Goal: Information Seeking & Learning: Learn about a topic

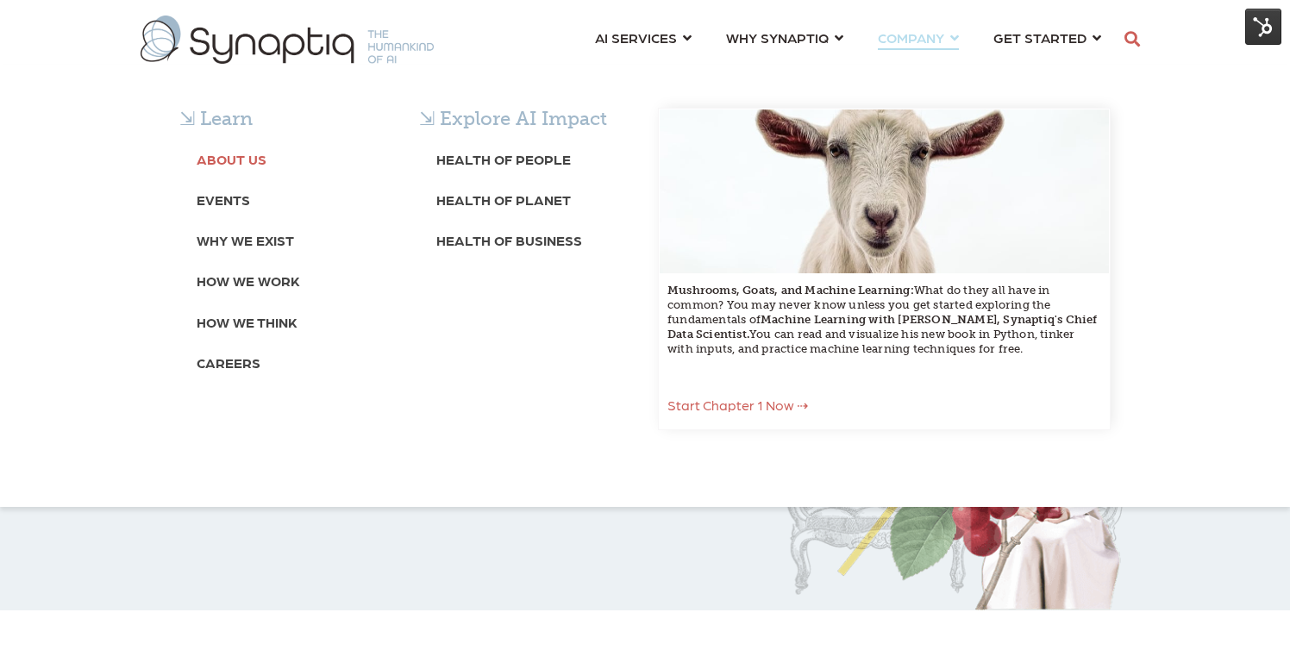
click at [241, 164] on b "About Us" at bounding box center [232, 159] width 70 height 16
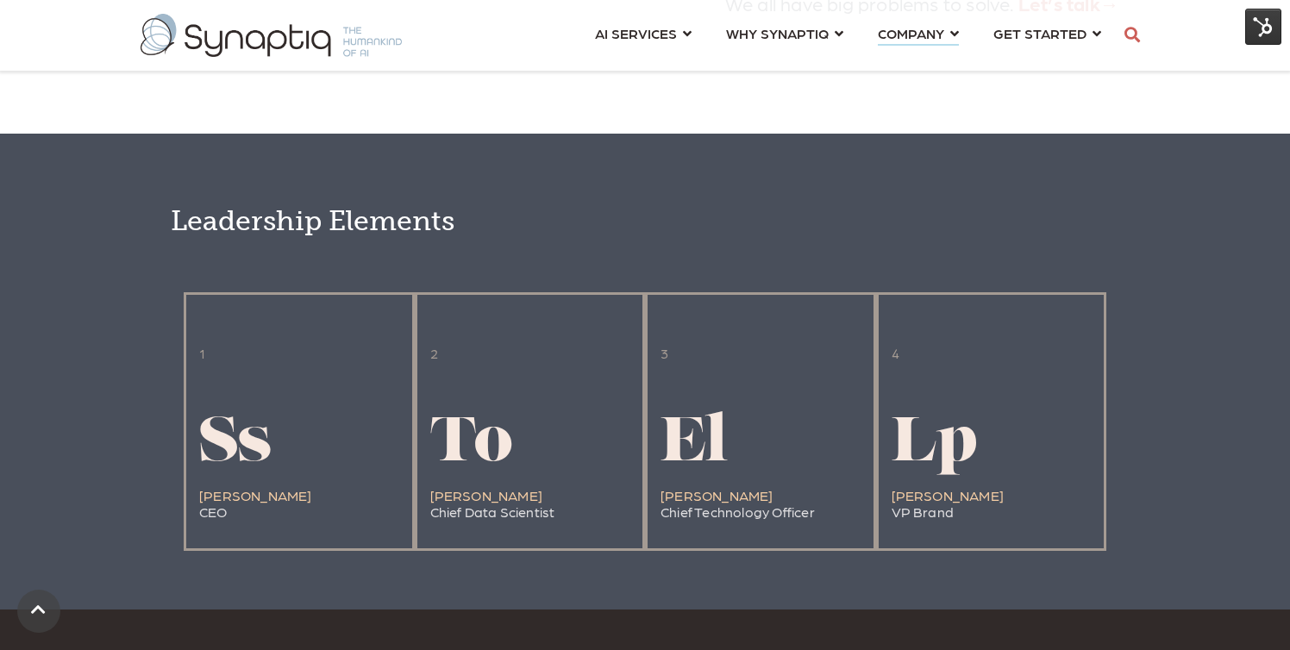
scroll to position [3539, 0]
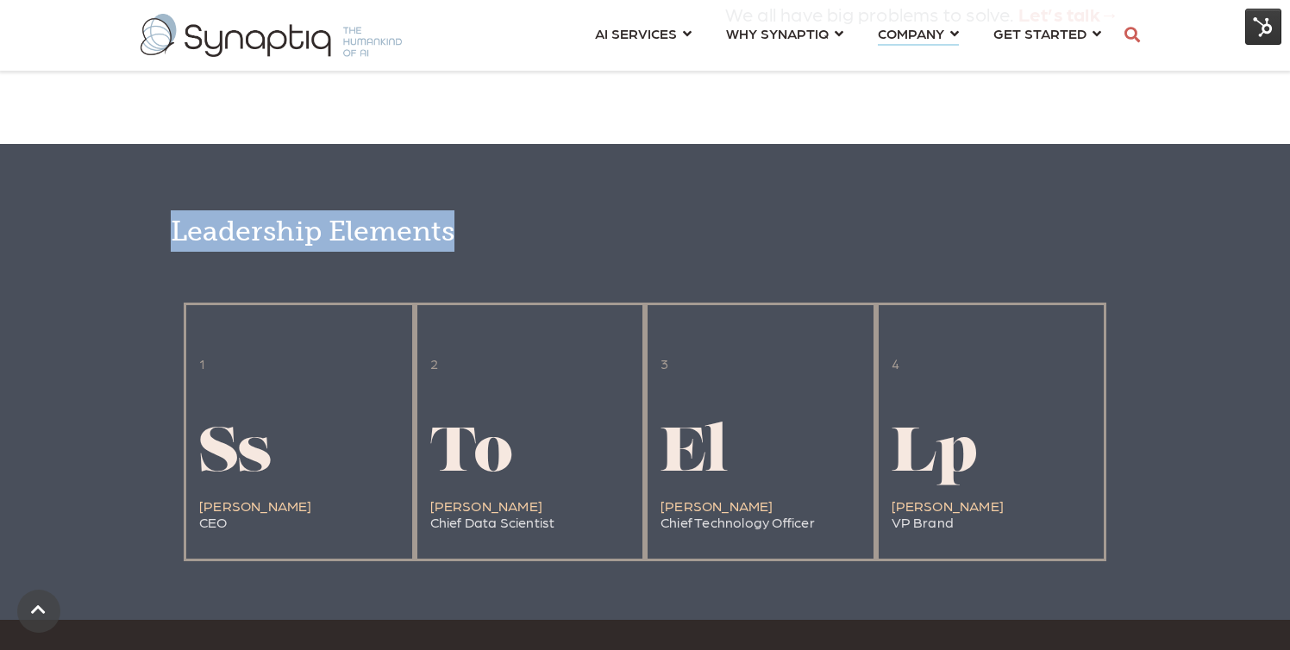
drag, startPoint x: 455, startPoint y: 260, endPoint x: 148, endPoint y: 246, distance: 306.5
click at [148, 246] on div "Leadership Elements 1 Ss Stephen Sklarew CEO 2 To Tim Oates Chief Data Scientis…" at bounding box center [645, 382] width 1290 height 476
copy span "Leadership Elements"
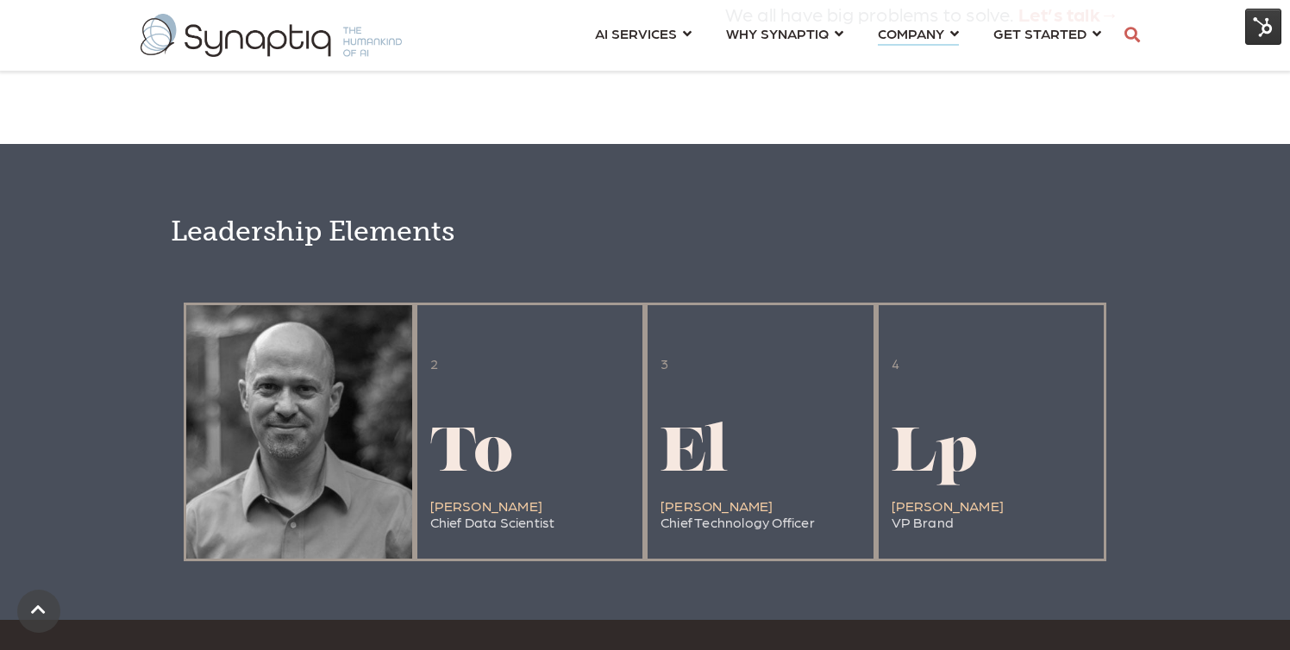
click at [319, 544] on div at bounding box center [299, 432] width 226 height 254
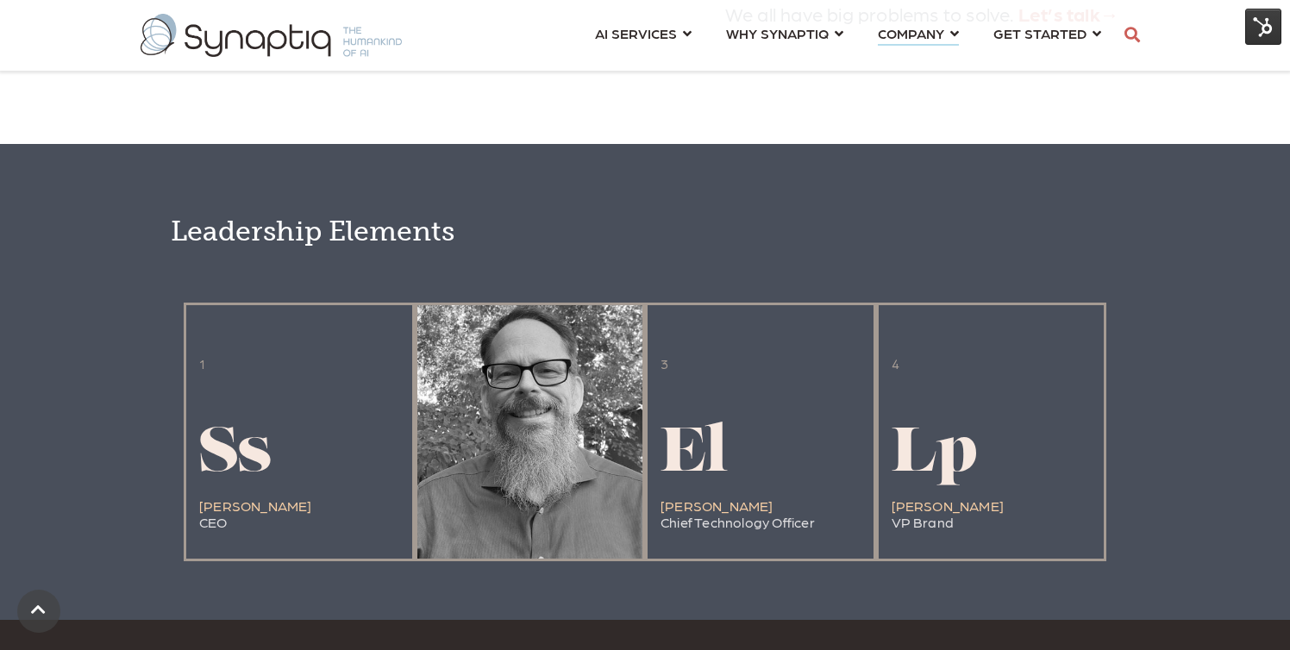
click at [494, 549] on div at bounding box center [530, 432] width 226 height 254
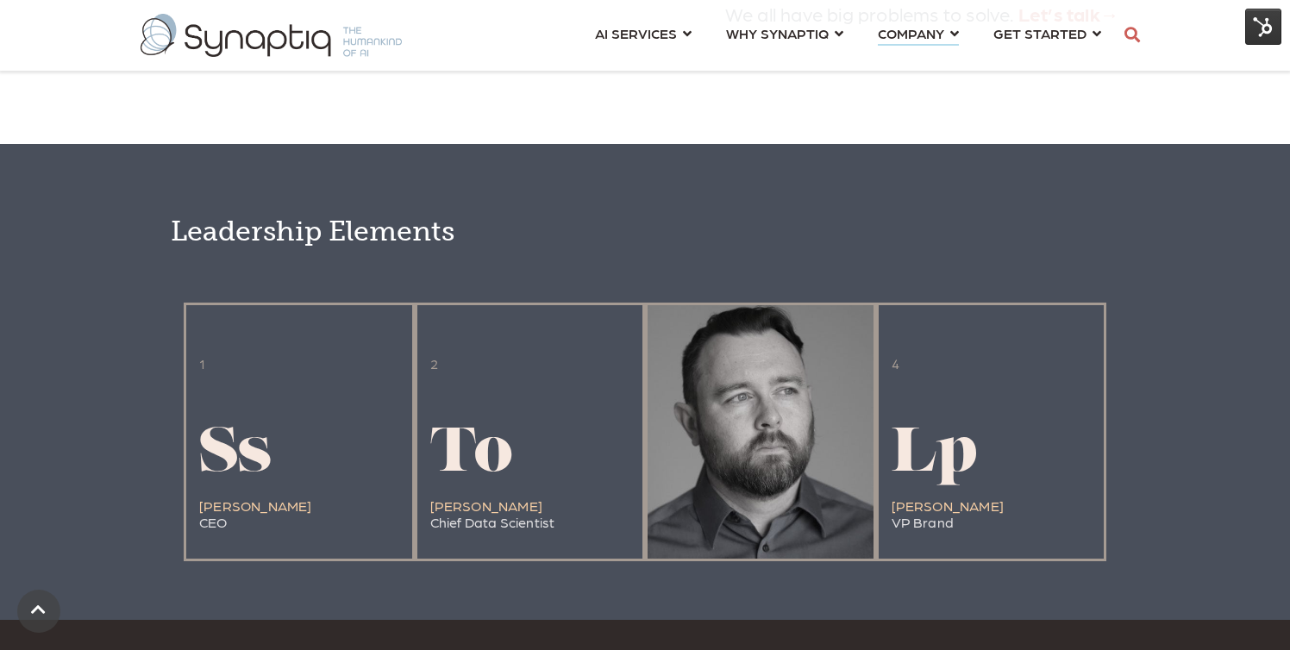
click at [736, 490] on h1 "El" at bounding box center [738, 456] width 154 height 68
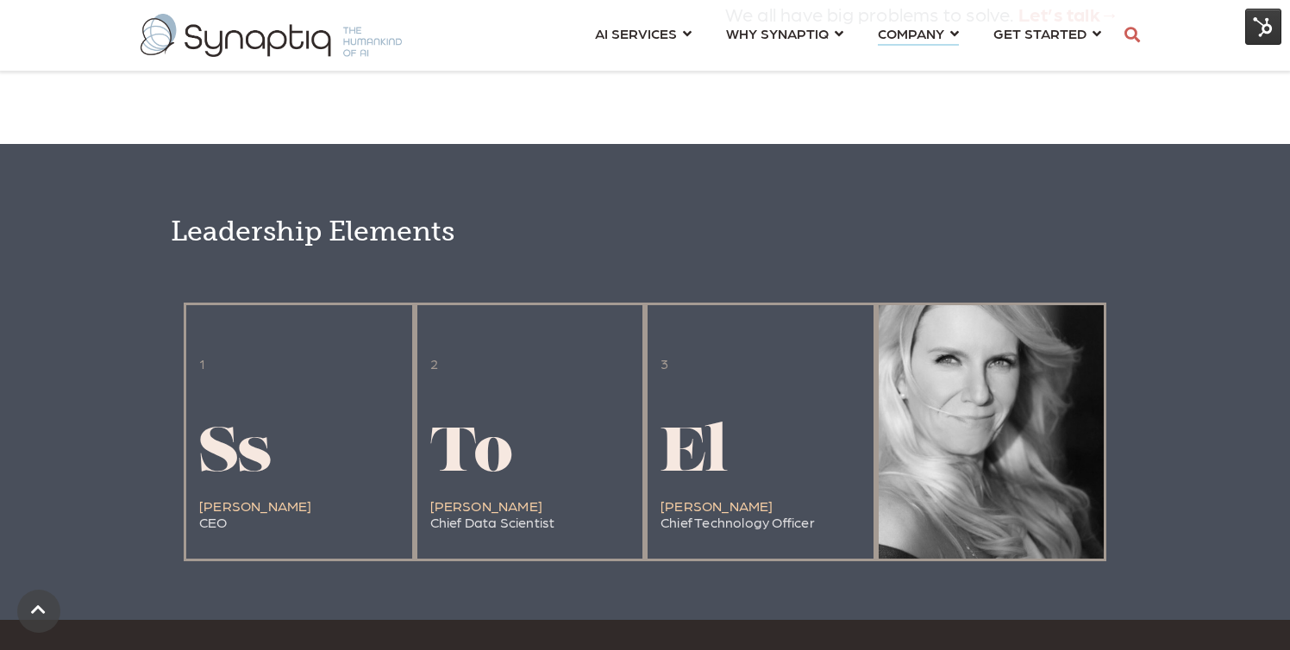
click at [930, 486] on span "Lp" at bounding box center [935, 455] width 86 height 62
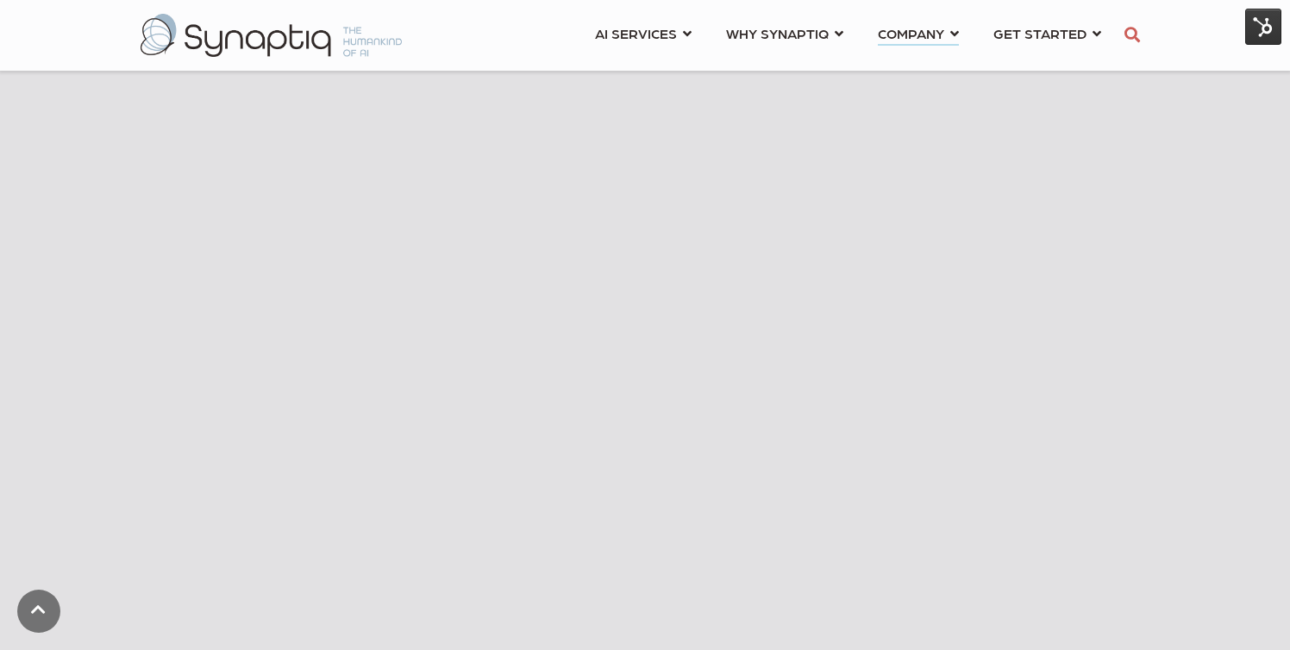
scroll to position [682, 0]
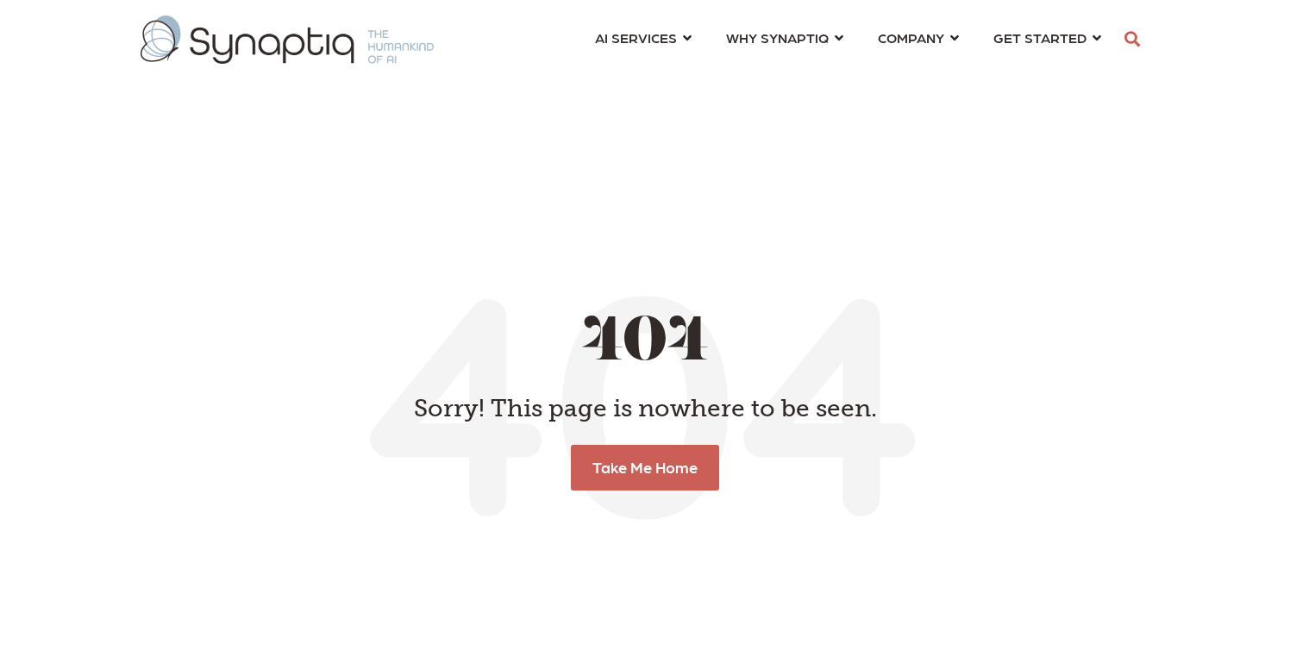
scroll to position [0, 8]
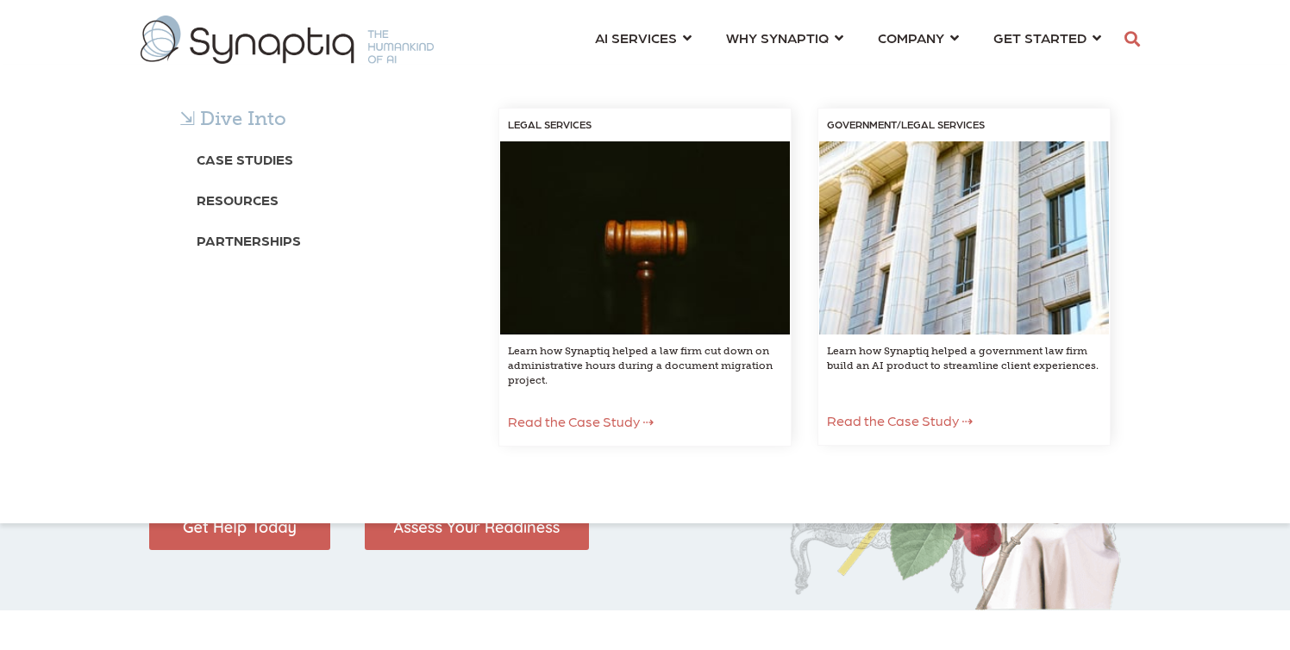
scroll to position [0, 8]
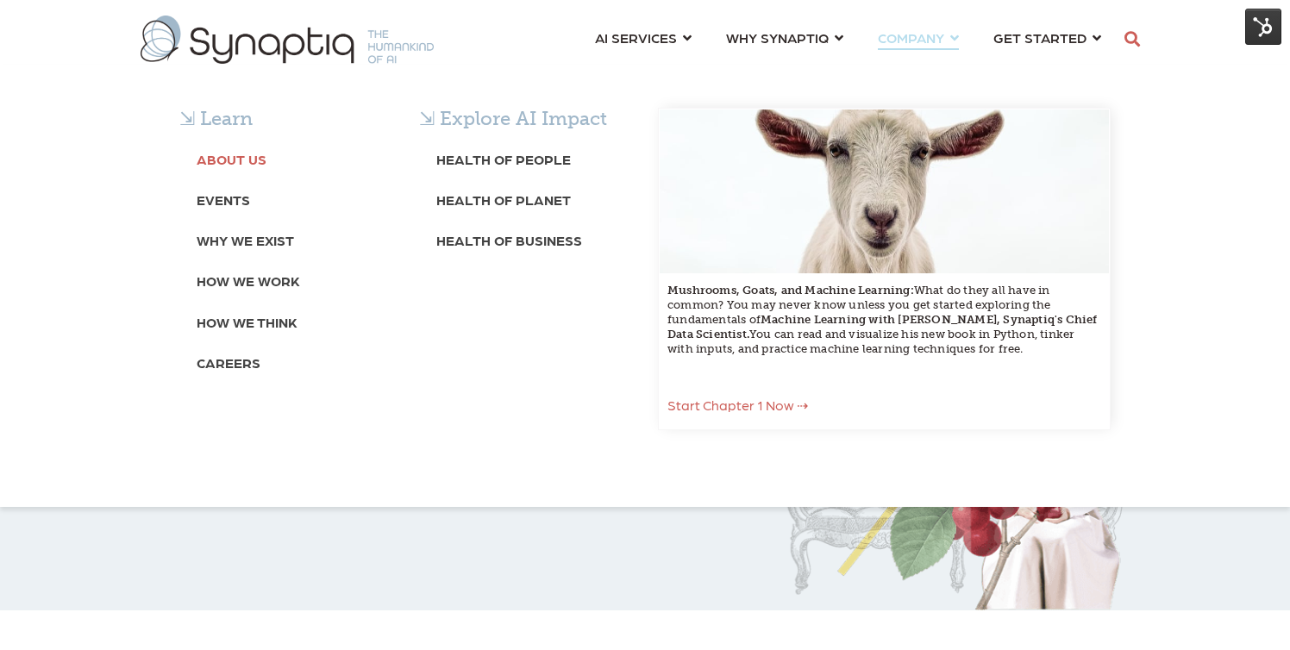
click at [245, 163] on b "About Us" at bounding box center [232, 159] width 70 height 16
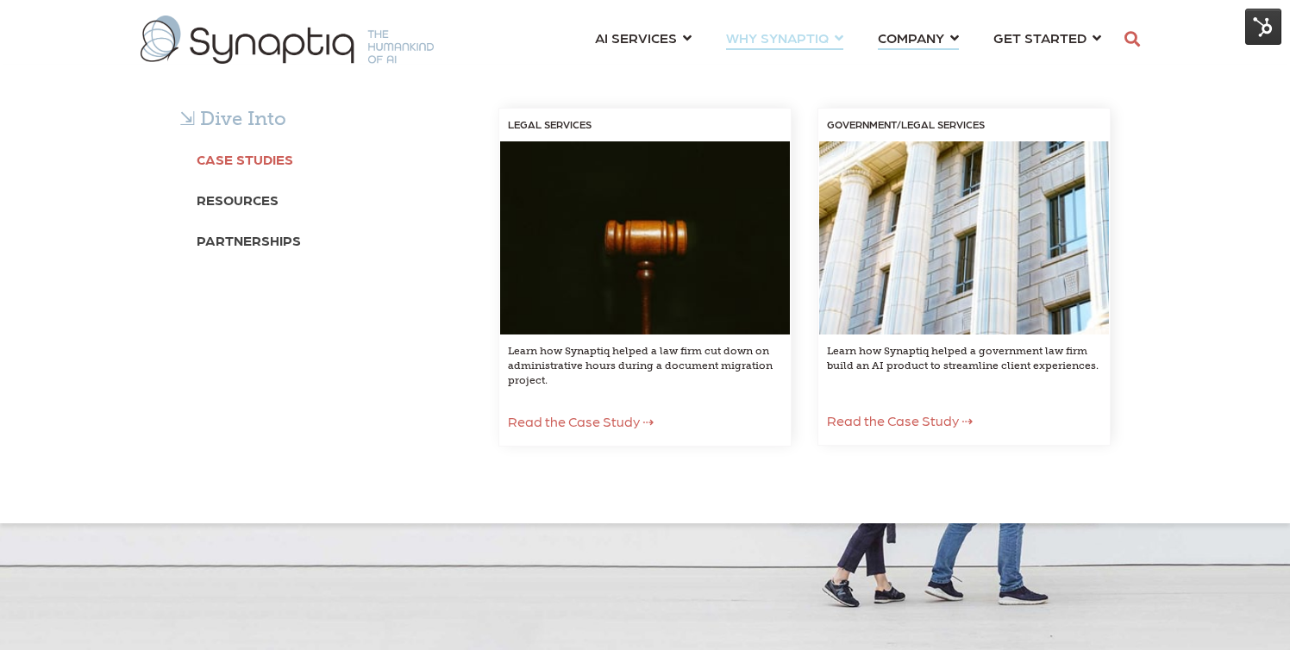
click at [226, 166] on b "Case Studies" at bounding box center [245, 159] width 97 height 16
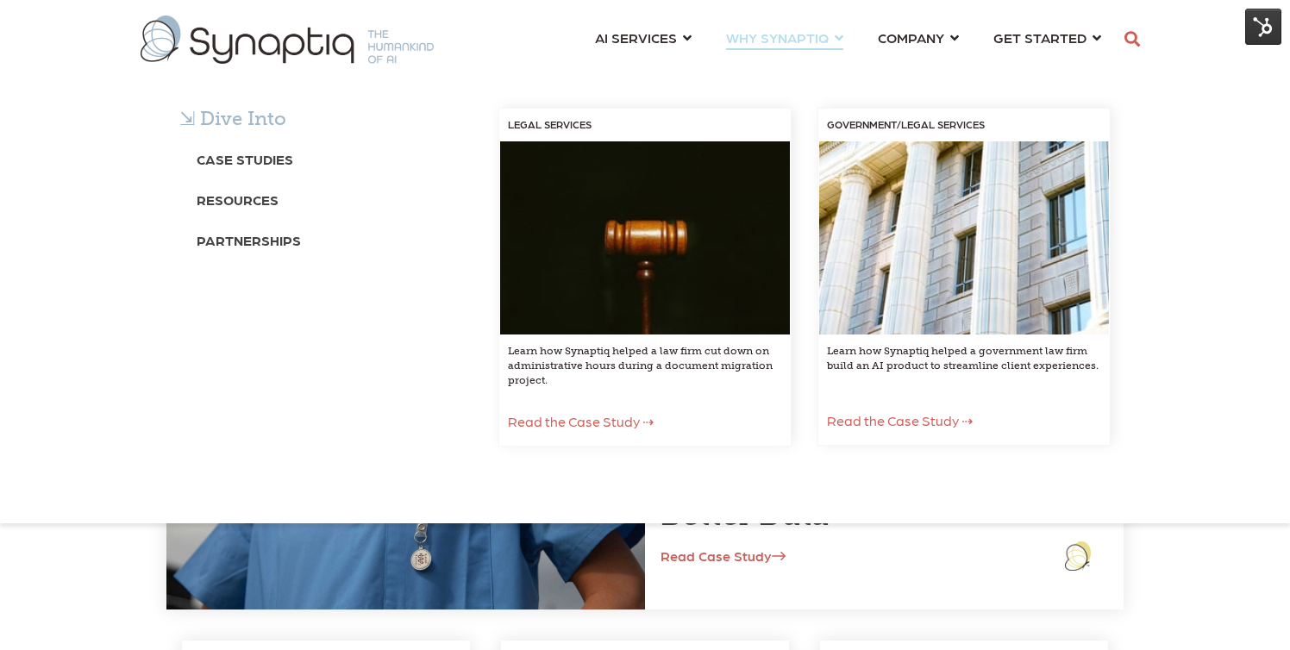
click at [759, 36] on span "WHY SYNAPTIQ ⇲ Dive Into Case Studies Resources Partnerships LEGAL SERVICES Lea…" at bounding box center [777, 37] width 103 height 23
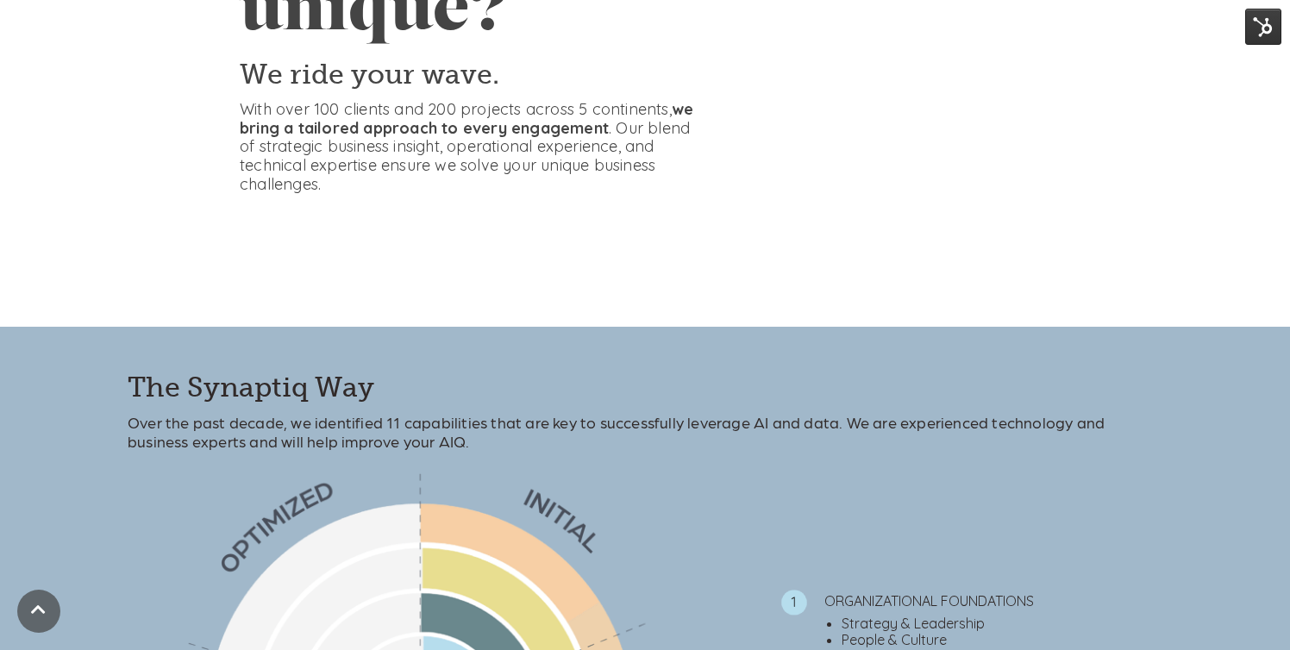
scroll to position [298, 0]
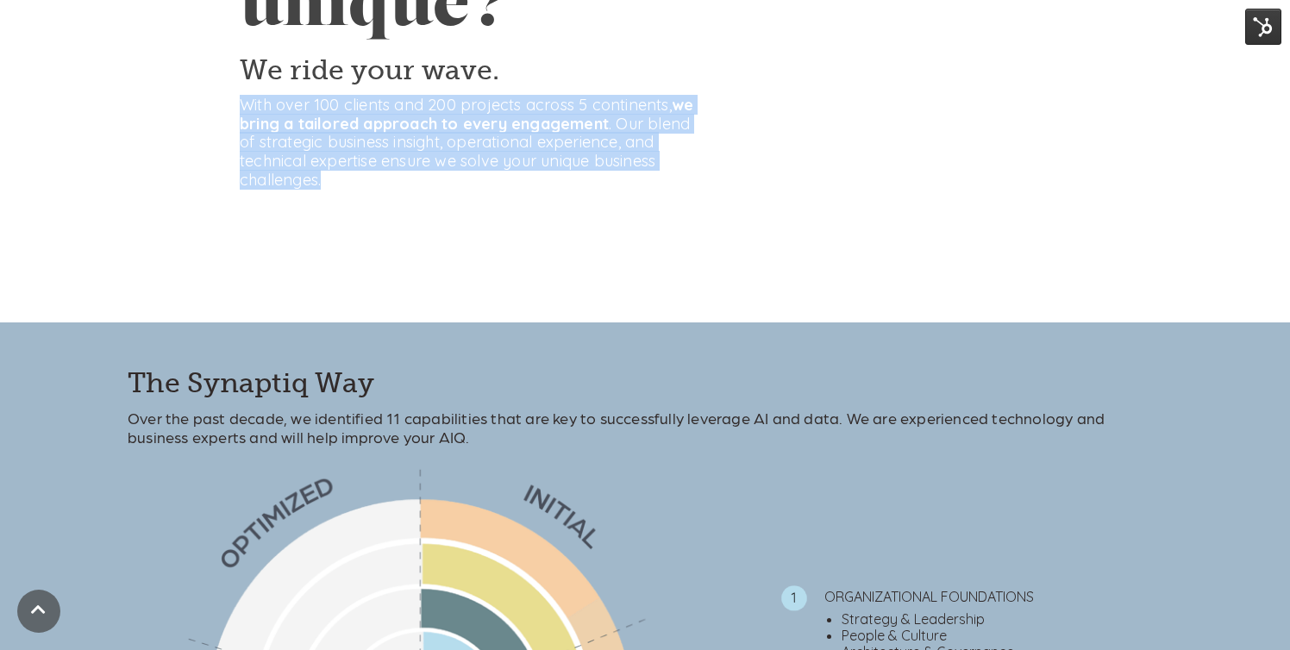
drag, startPoint x: 241, startPoint y: 100, endPoint x: 353, endPoint y: 179, distance: 136.9
click at [353, 179] on p "With over 100 clients and 200 projects across 5 continents, we bring a tailored…" at bounding box center [471, 142] width 462 height 93
copy p "With over 100 clients and 200 projects across 5 continents, we bring a tailored…"
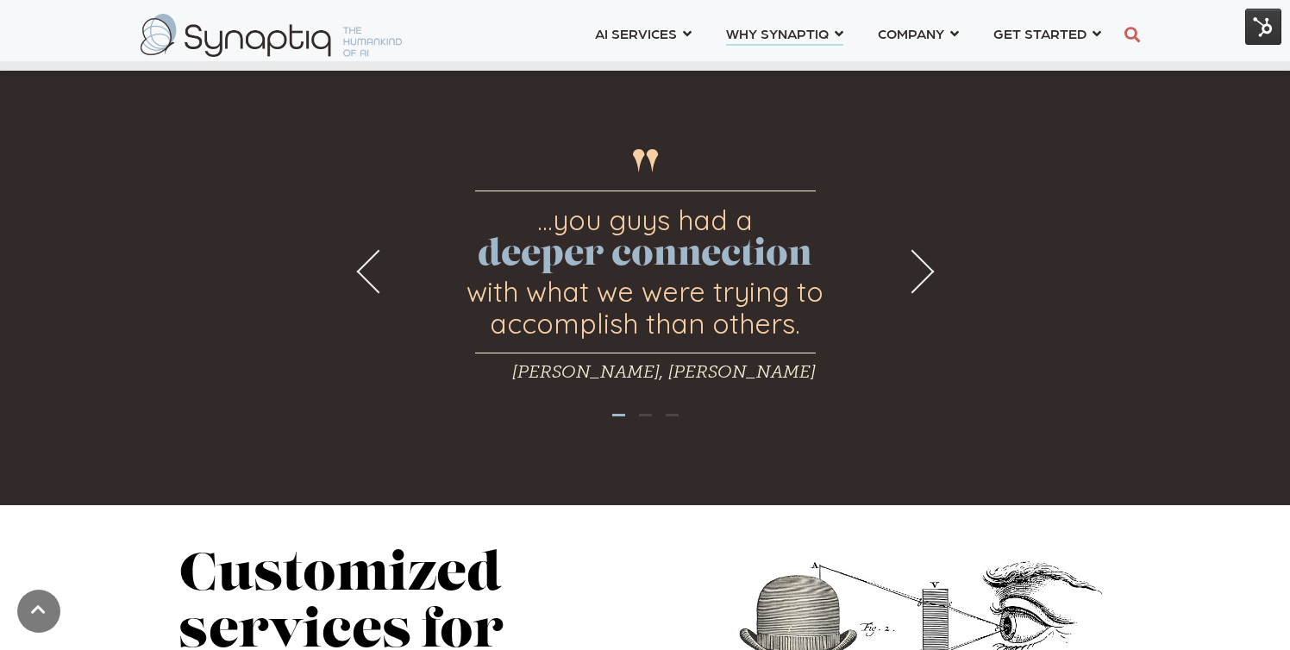
scroll to position [0, 0]
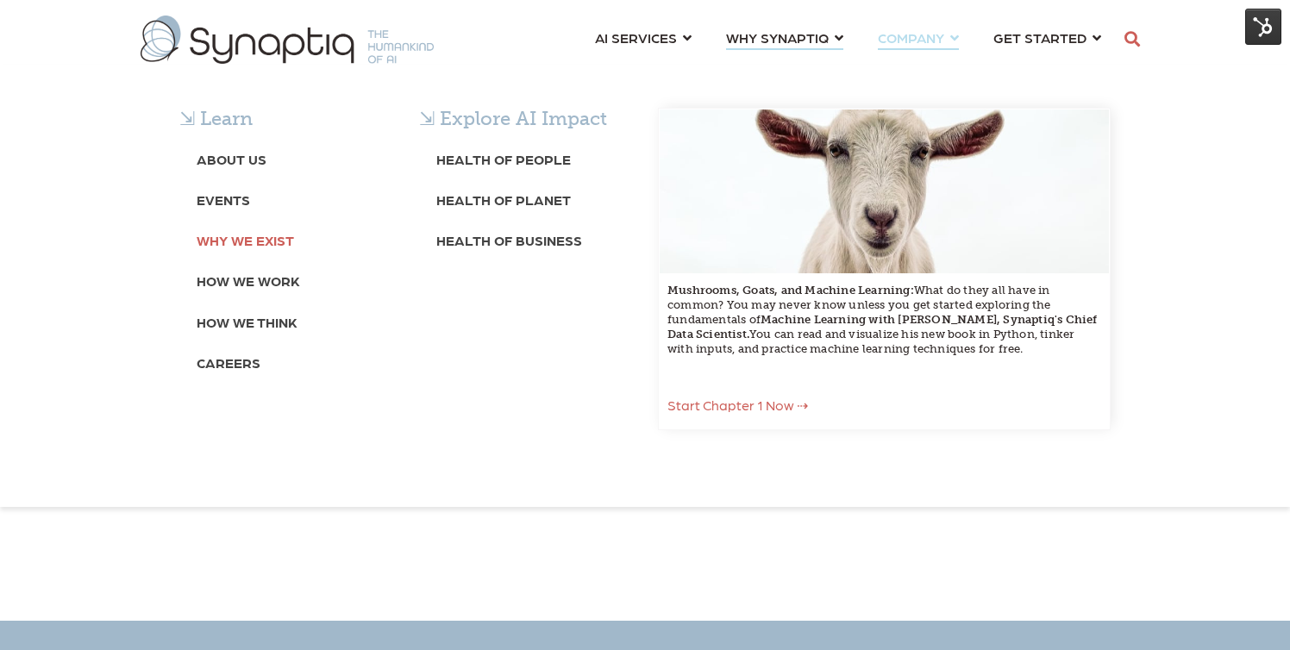
click at [224, 240] on b "Why We Exist" at bounding box center [245, 240] width 97 height 16
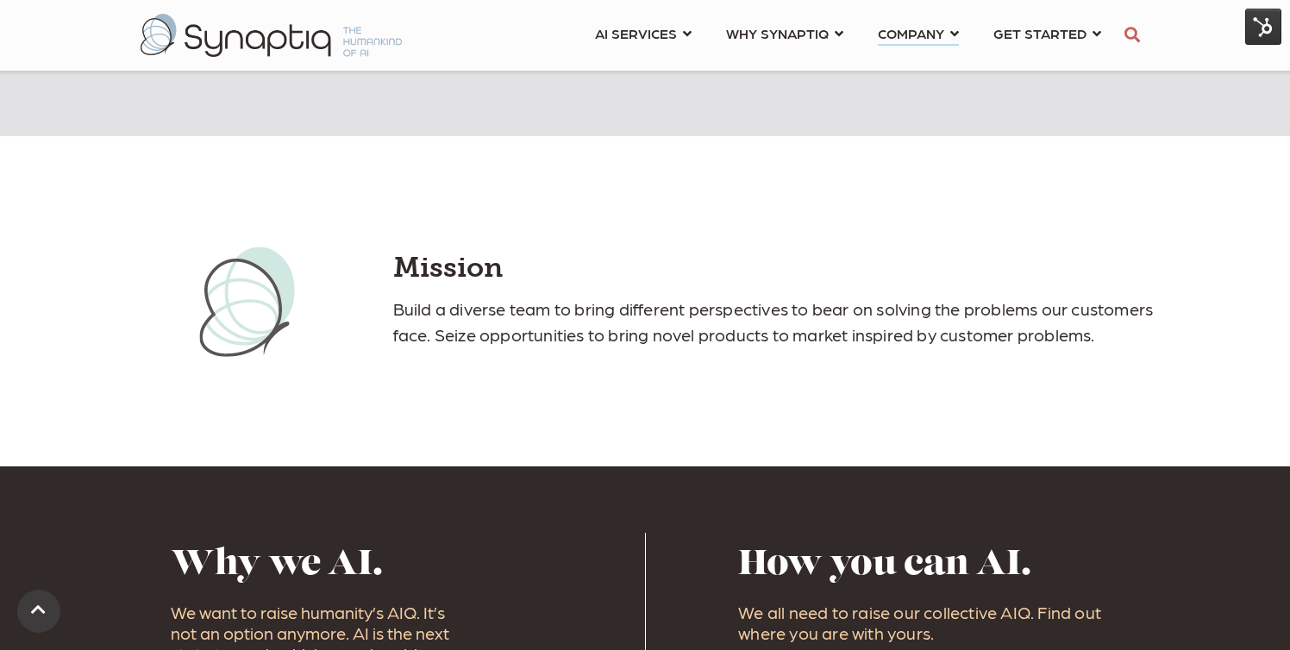
scroll to position [712, 0]
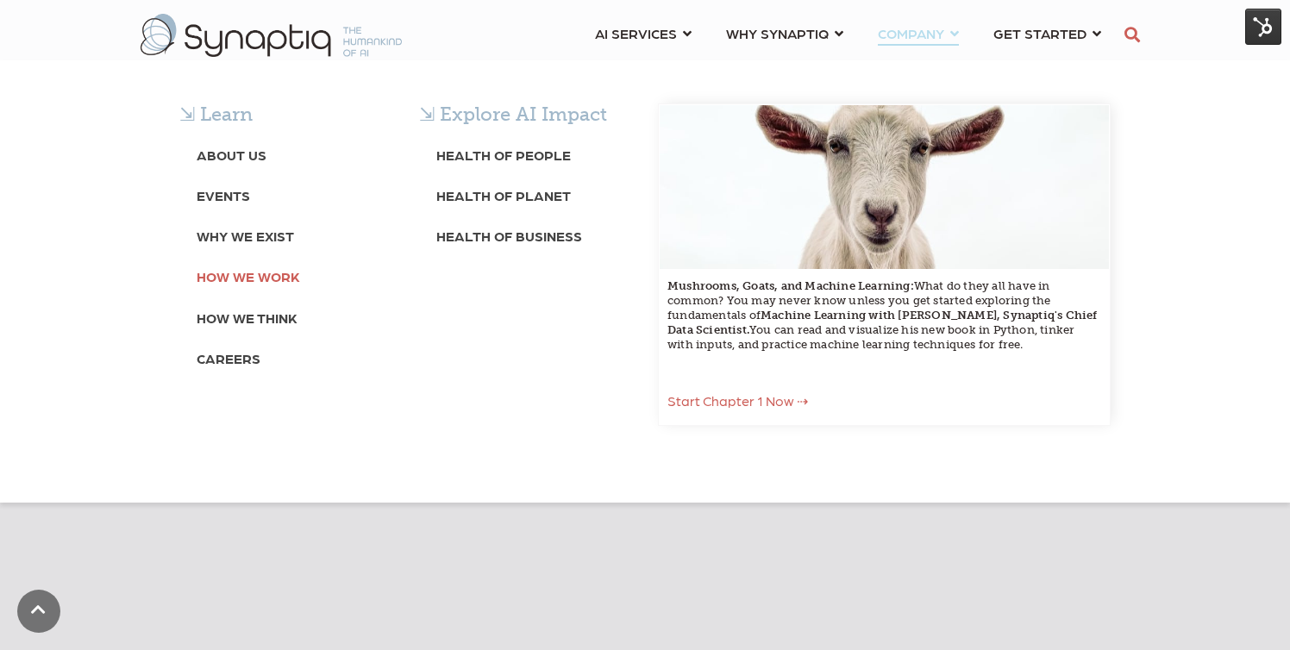
click at [239, 276] on b "How We Work" at bounding box center [248, 276] width 103 height 16
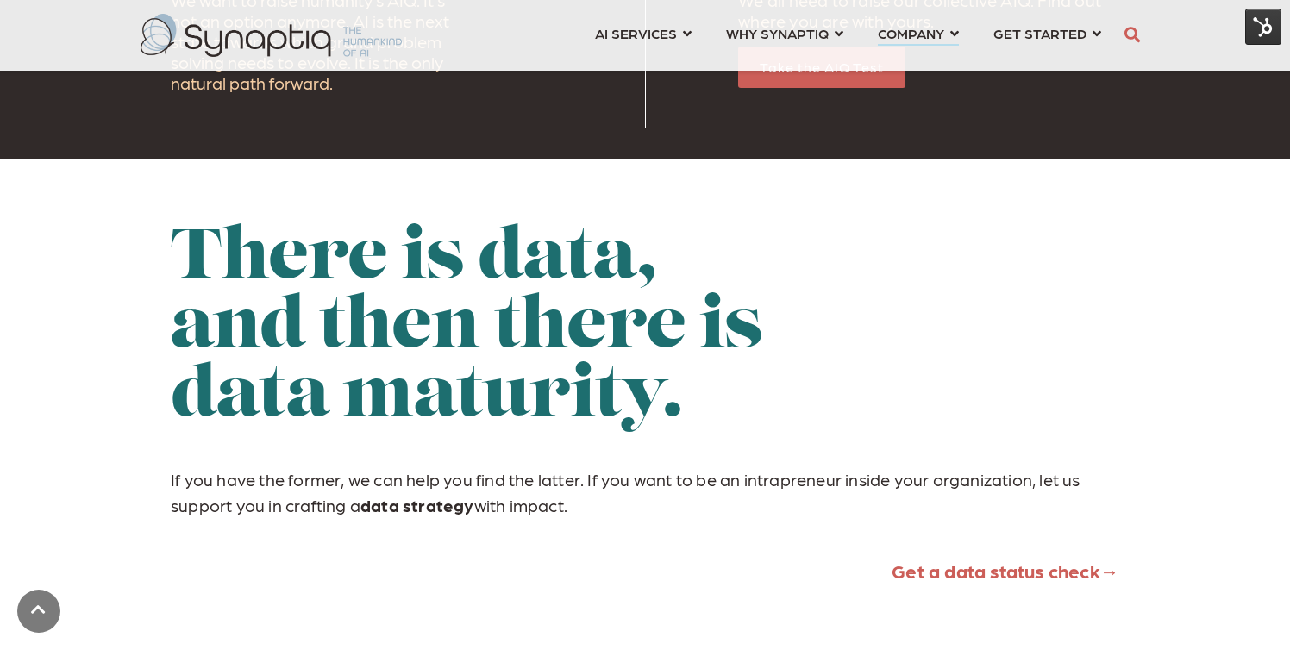
scroll to position [1791, 0]
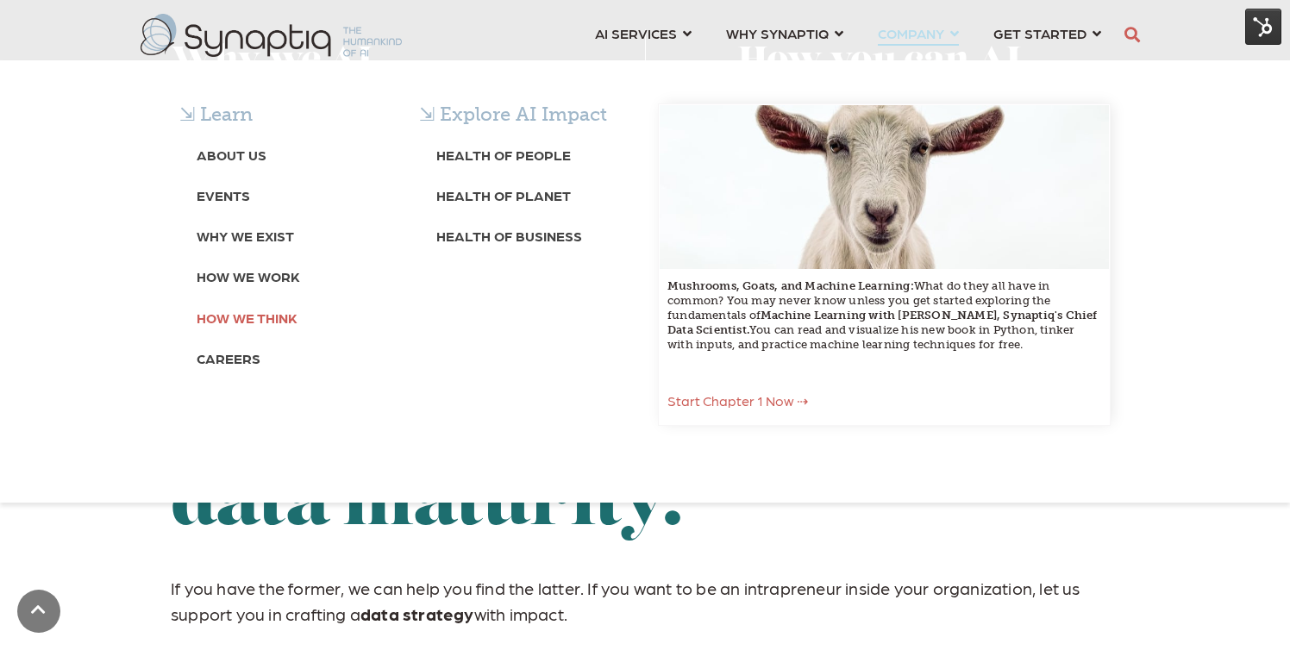
click at [264, 323] on b "How We Think" at bounding box center [247, 318] width 101 height 16
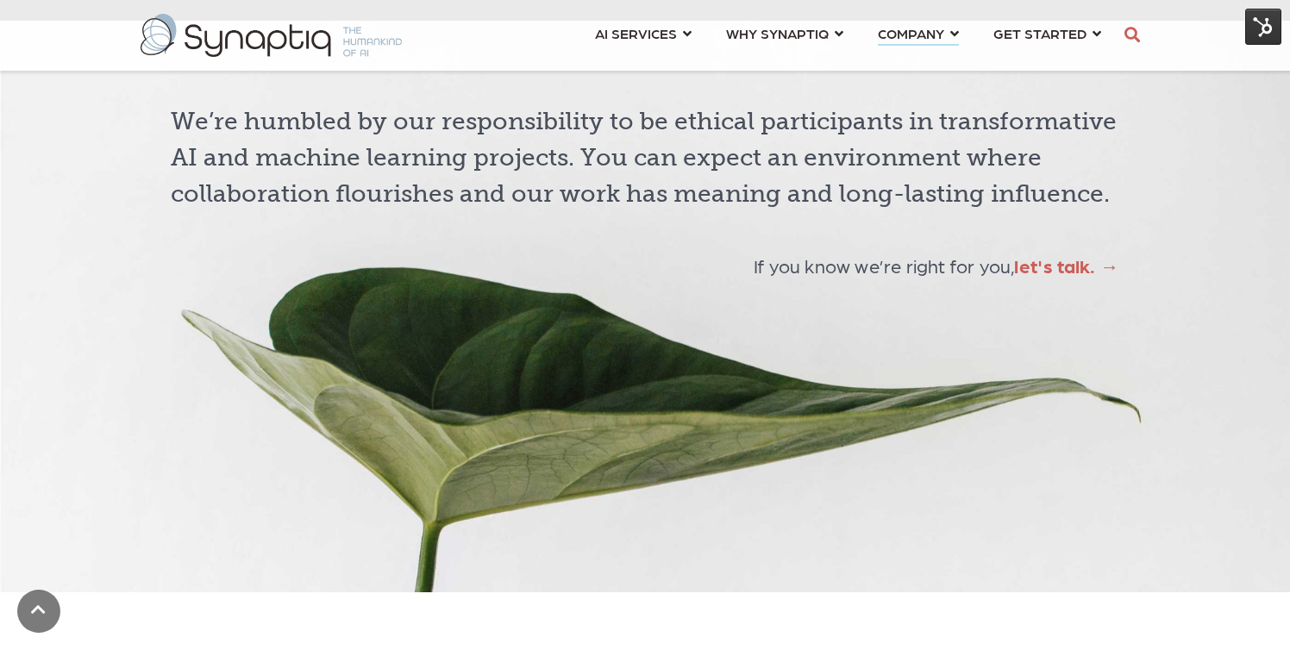
scroll to position [4608, 0]
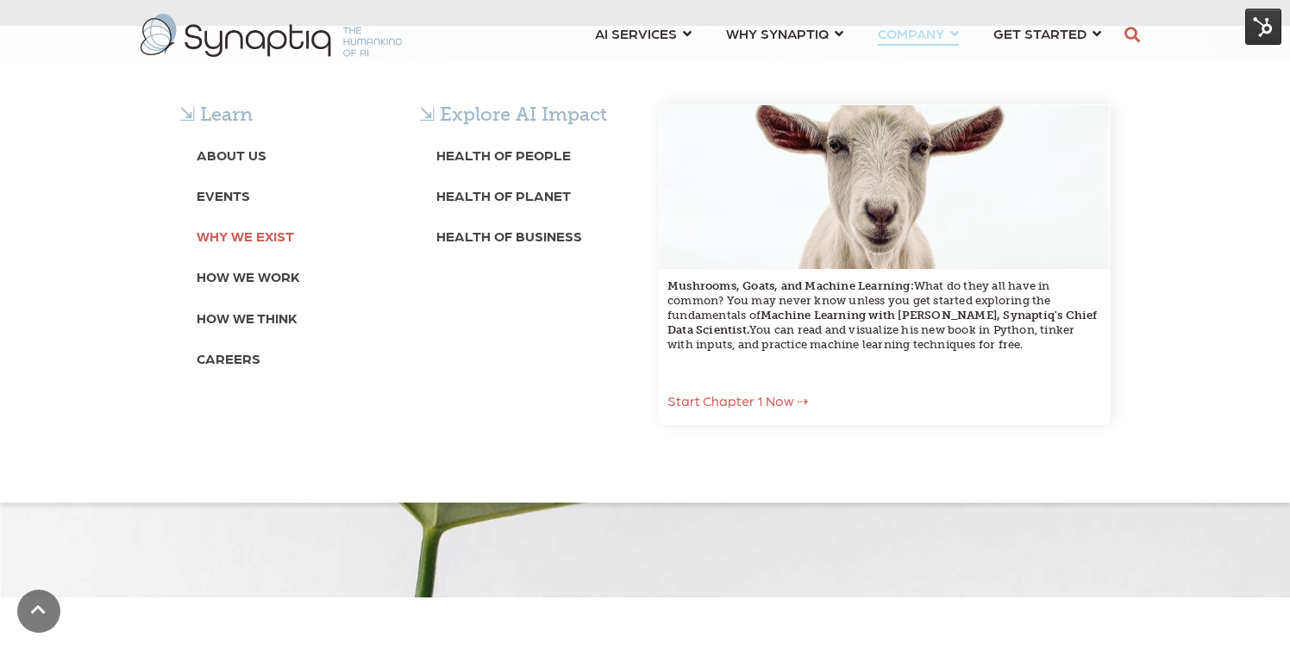
click at [235, 230] on b "Why We Exist" at bounding box center [245, 236] width 97 height 16
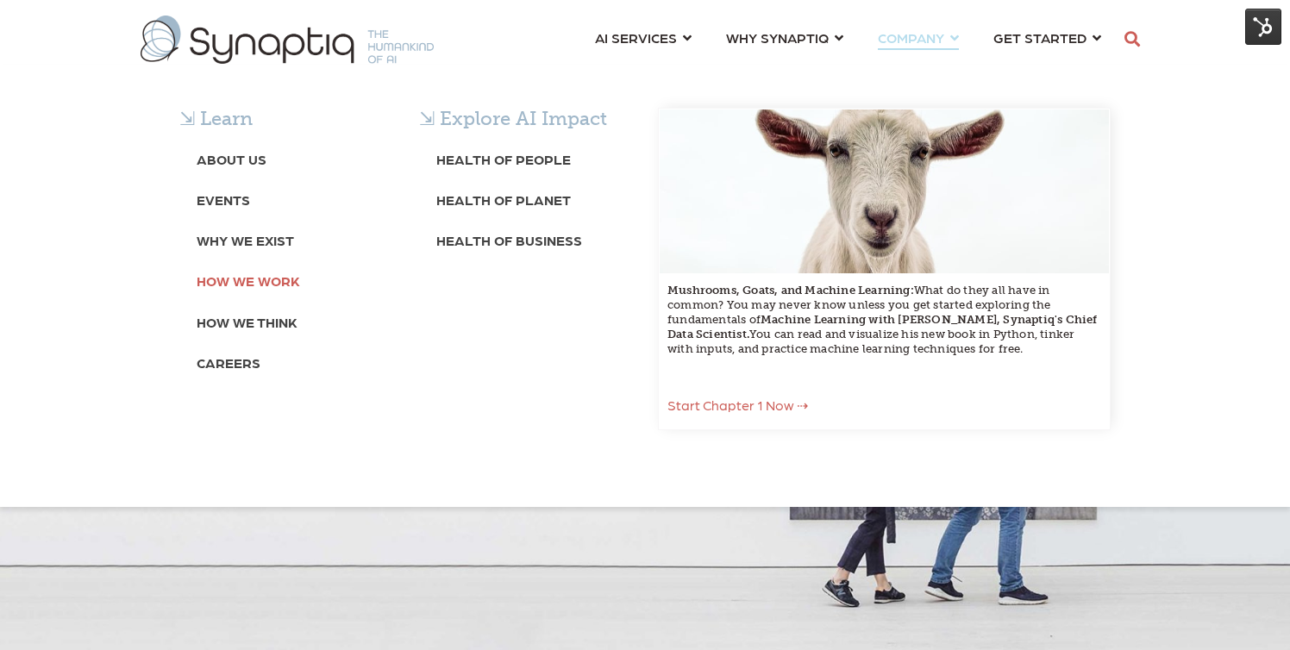
click at [257, 282] on b "How We Work" at bounding box center [248, 281] width 103 height 16
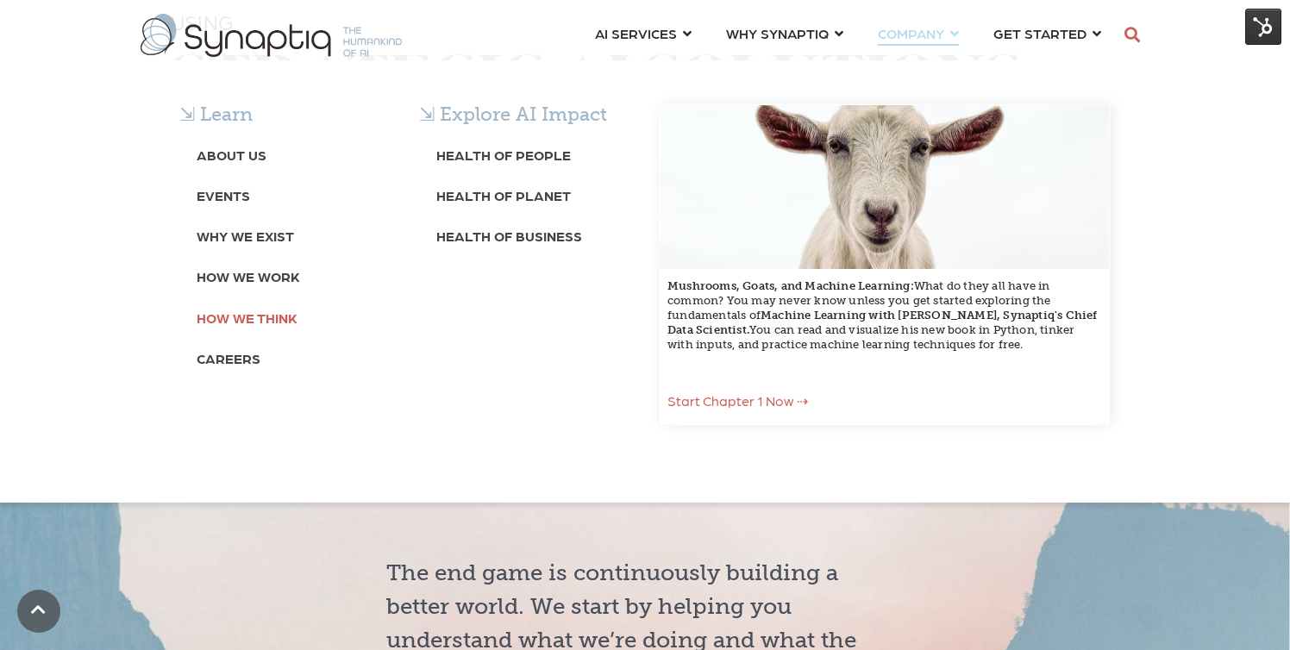
click at [279, 319] on b "How We Think" at bounding box center [247, 318] width 101 height 16
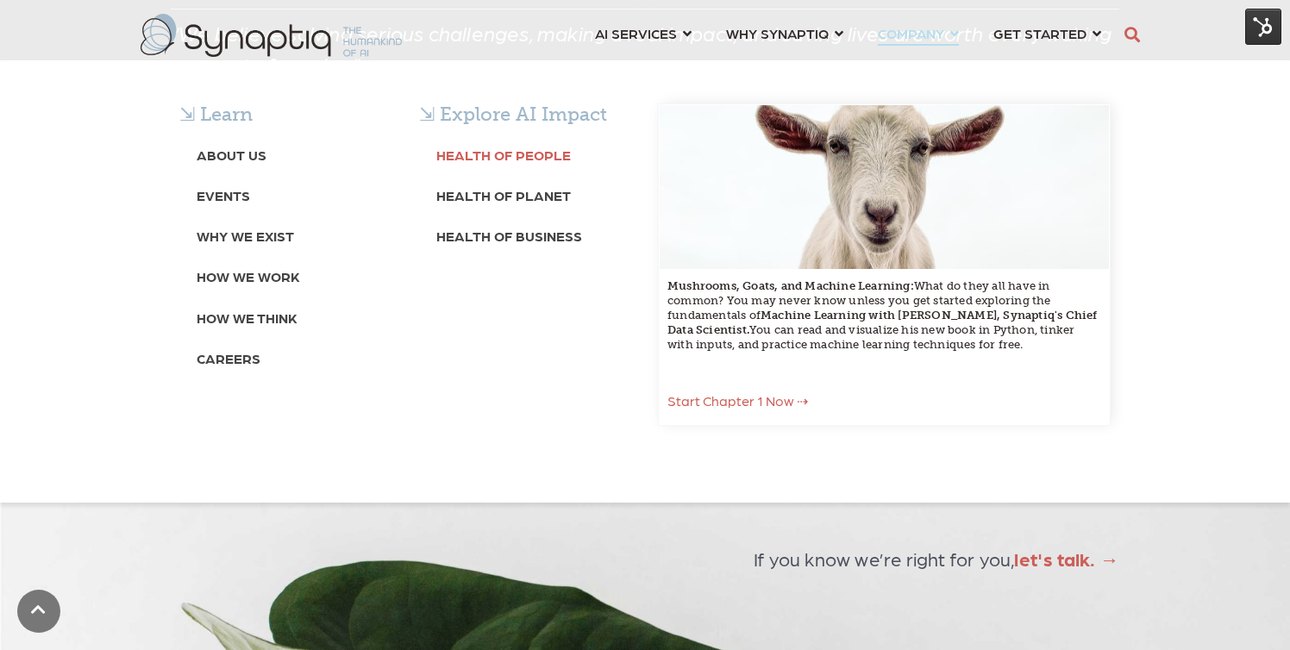
click at [517, 155] on b "Health of People" at bounding box center [503, 155] width 135 height 16
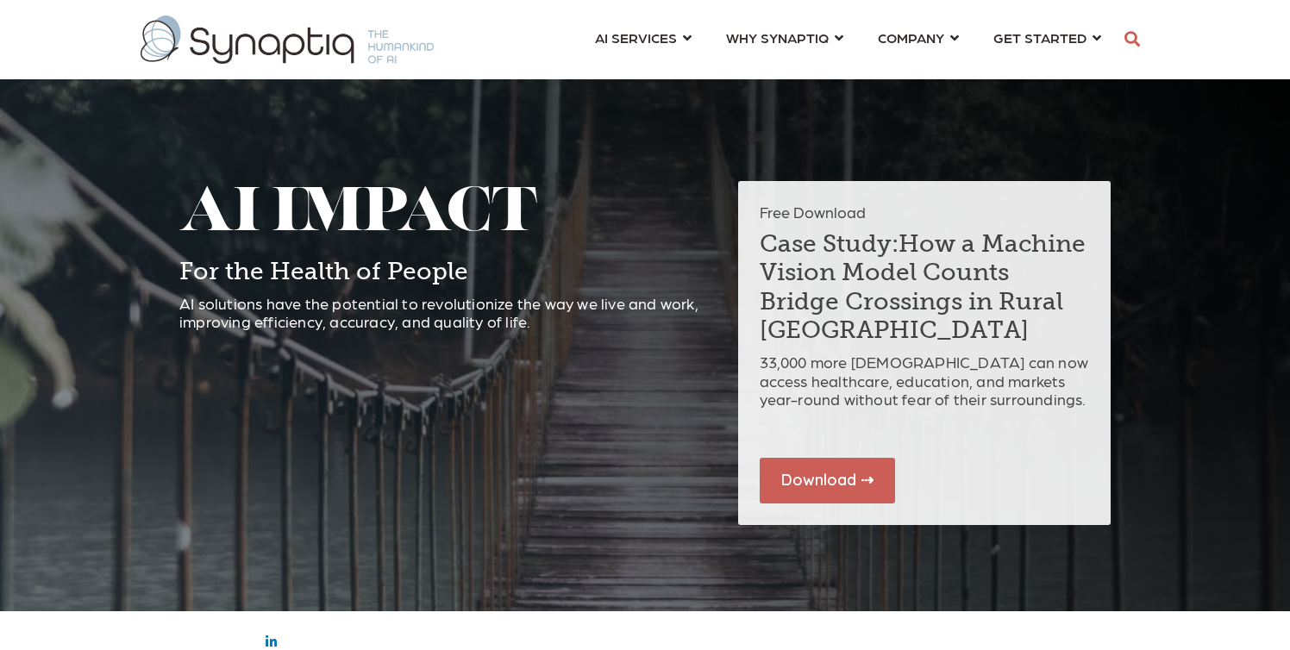
scroll to position [0, 8]
